Goal: Task Accomplishment & Management: Use online tool/utility

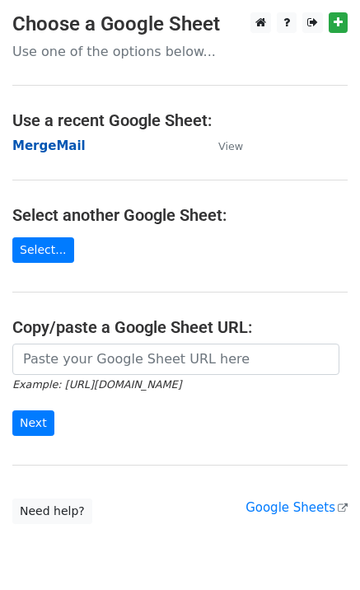
click at [68, 149] on strong "MergeMail" at bounding box center [48, 145] width 73 height 15
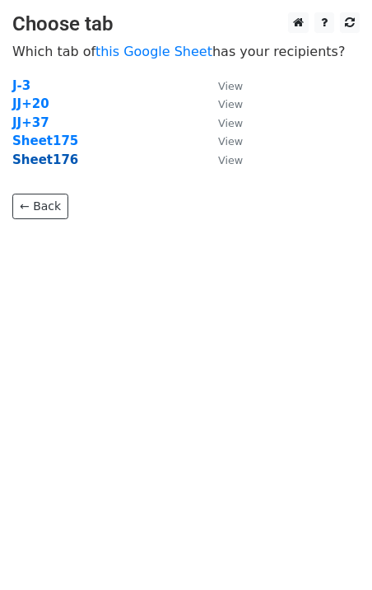
click at [54, 166] on strong "Sheet176" at bounding box center [45, 159] width 66 height 15
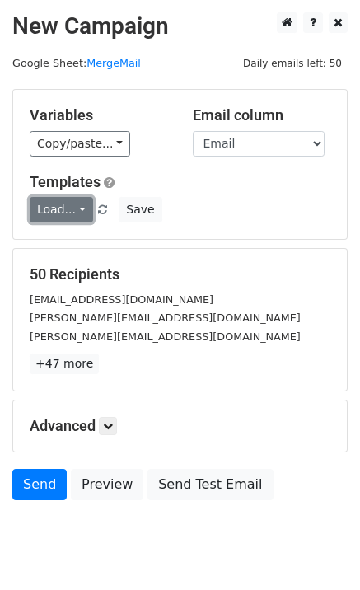
click at [56, 209] on link "Load..." at bounding box center [61, 210] width 63 height 26
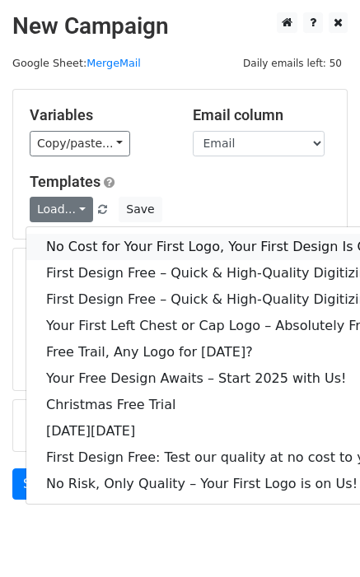
click at [75, 244] on link "No Cost for Your First Logo, Your First Design Is On Us!" at bounding box center [223, 247] width 395 height 26
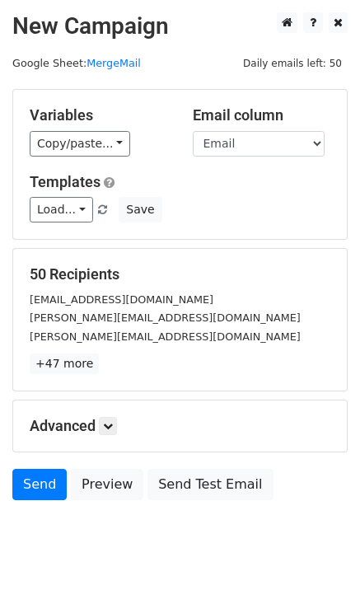
click at [25, 210] on div "Load... No Cost for Your First Logo, Your First Design Is On Us! First Design F…" at bounding box center [179, 210] width 325 height 26
click at [53, 210] on link "Load..." at bounding box center [61, 210] width 63 height 26
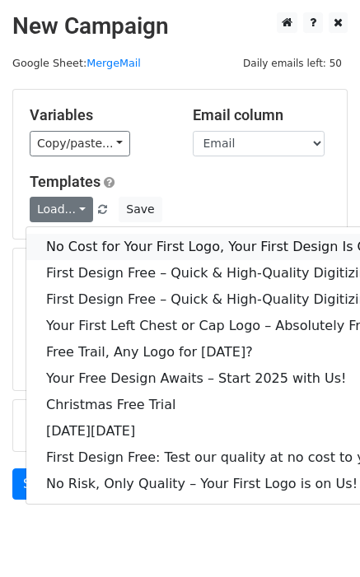
click at [77, 234] on link "No Cost for Your First Logo, Your First Design Is On Us!" at bounding box center [223, 247] width 395 height 26
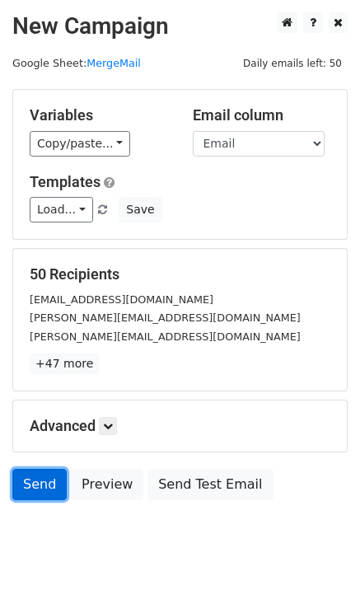
click at [59, 492] on link "Send" at bounding box center [39, 484] width 54 height 31
